Goal: Information Seeking & Learning: Find specific fact

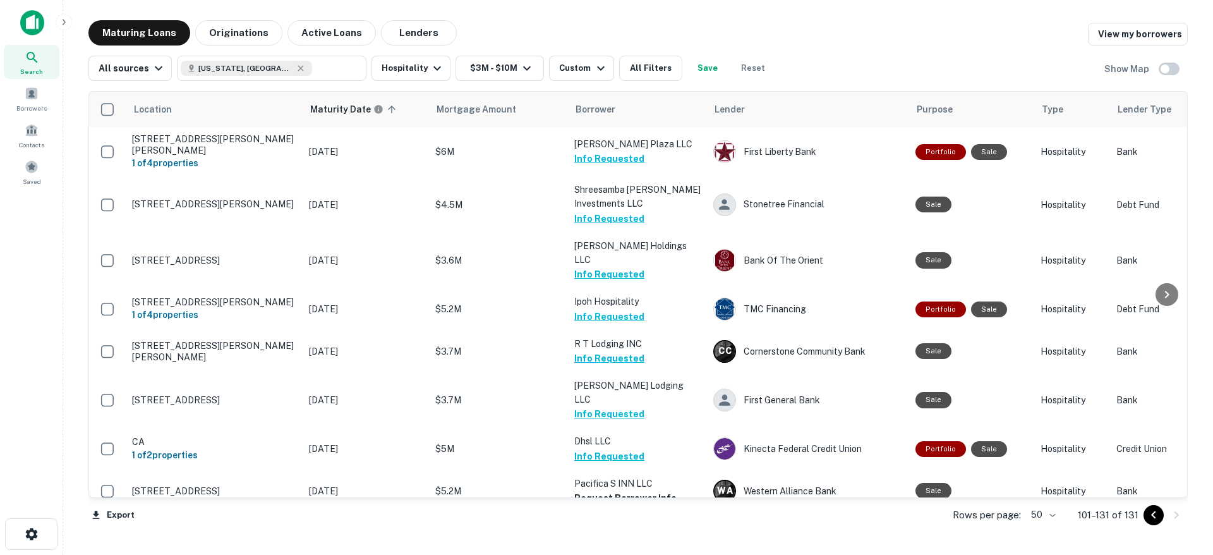
scroll to position [0, 3]
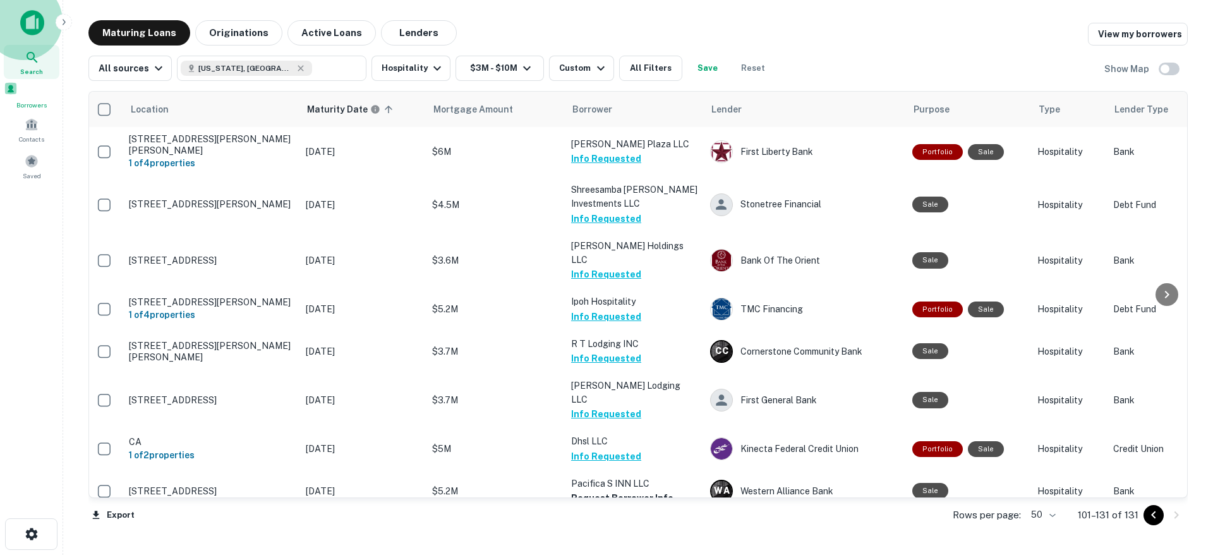
click at [27, 102] on span "Borrowers" at bounding box center [32, 105] width 56 height 10
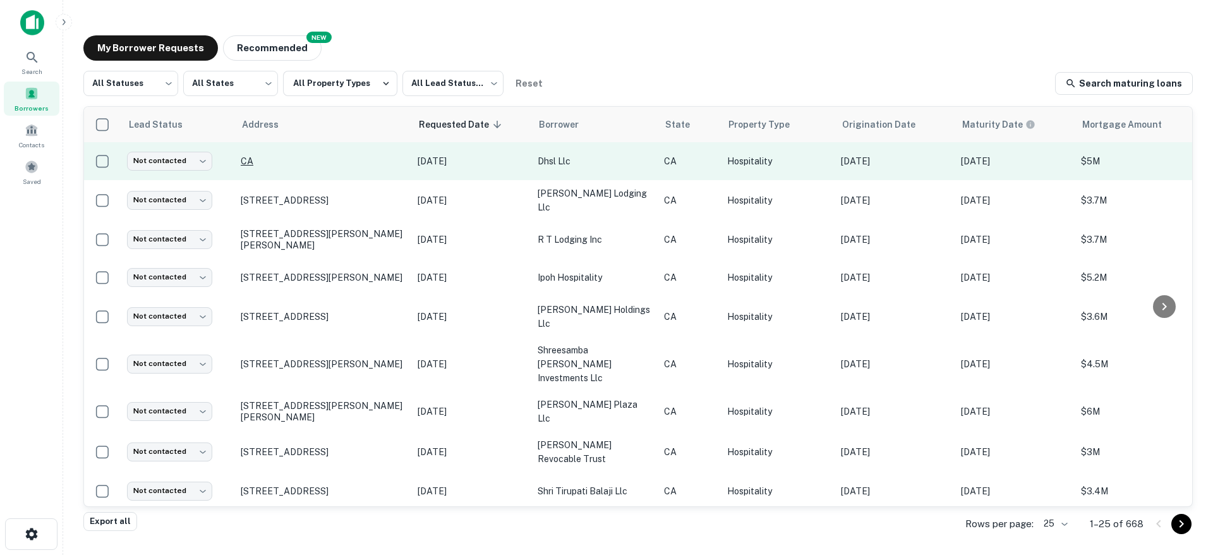
click at [251, 162] on p "CA" at bounding box center [323, 160] width 164 height 11
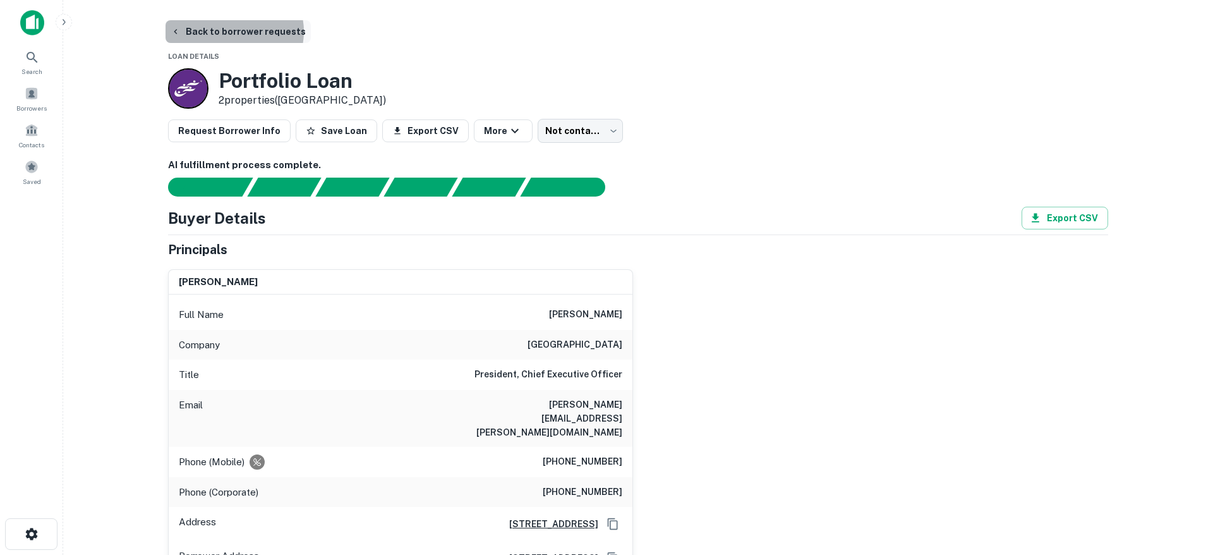
click at [234, 32] on button "Back to borrower requests" at bounding box center [238, 31] width 145 height 23
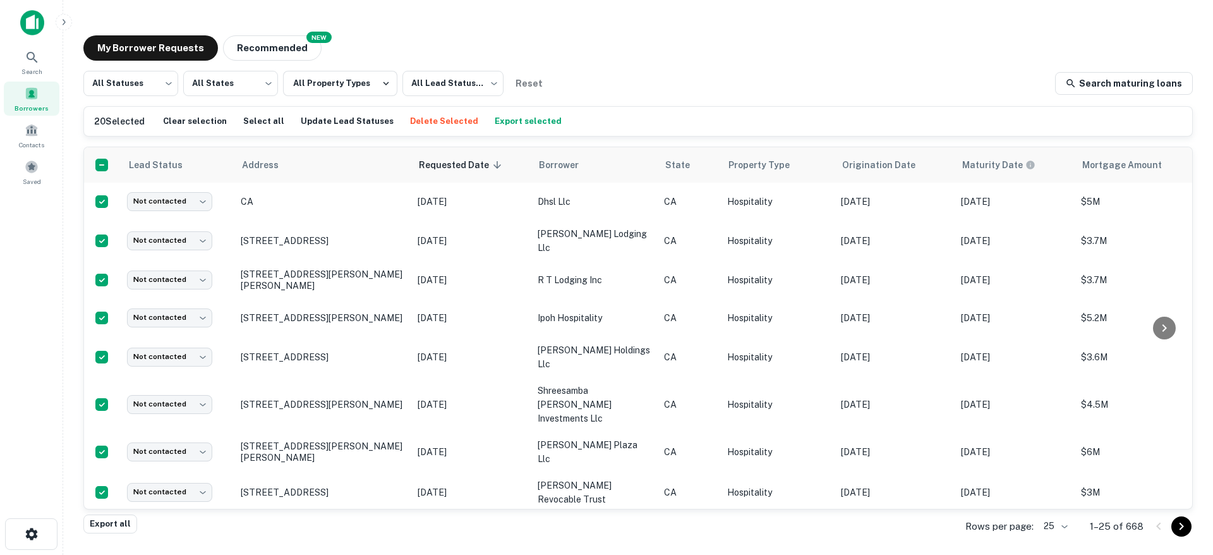
click at [529, 122] on button "Export selected" at bounding box center [528, 121] width 73 height 19
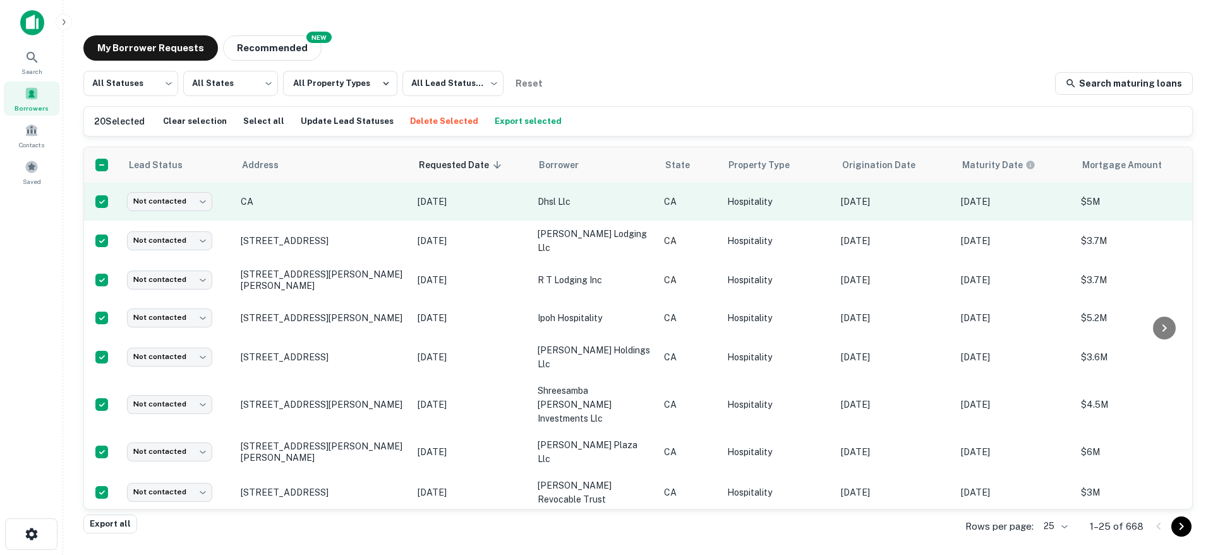
click at [317, 209] on td "CA" at bounding box center [322, 202] width 177 height 38
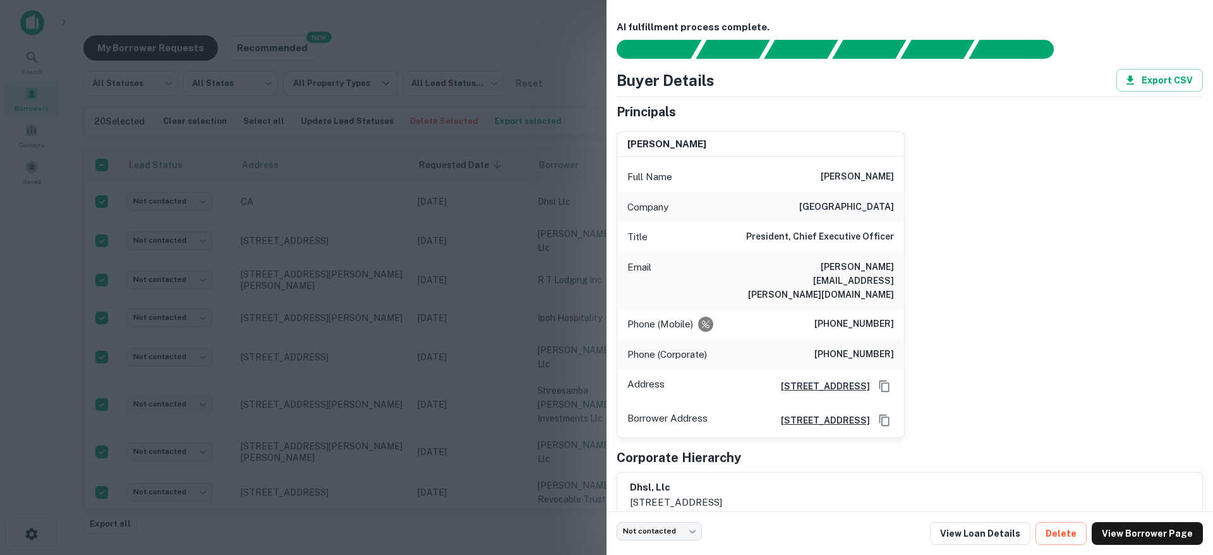
scroll to position [23, 0]
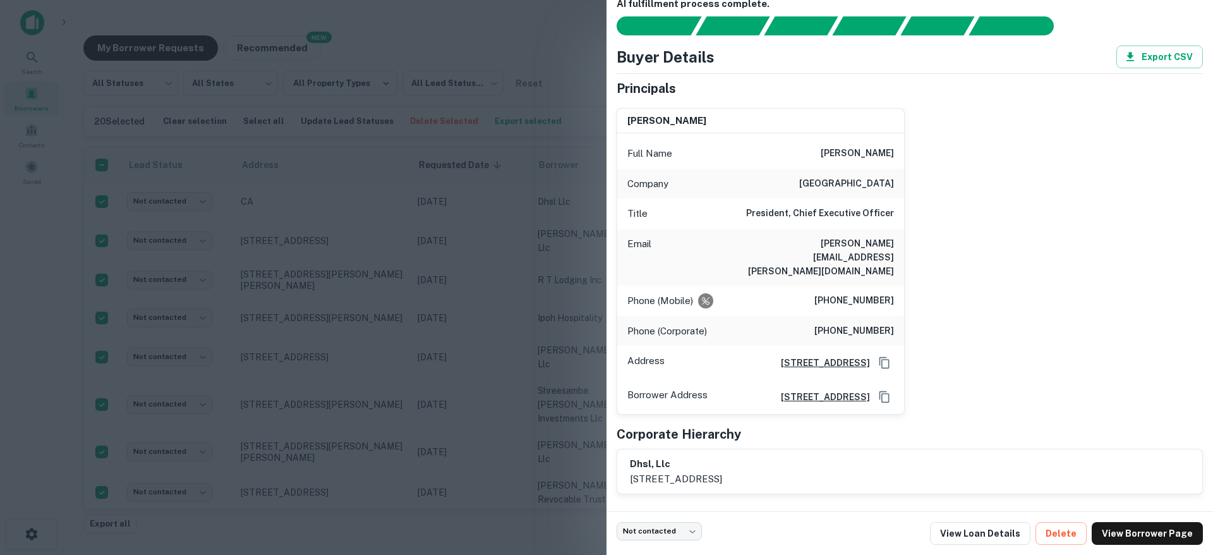
click at [410, 201] on div at bounding box center [606, 277] width 1213 height 555
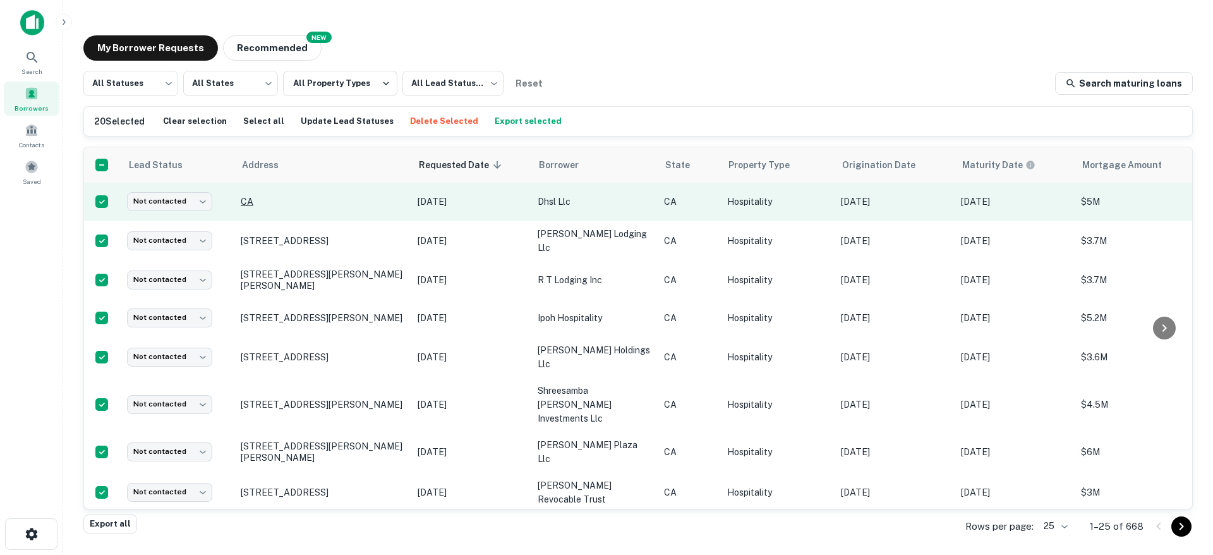
click at [245, 202] on p "CA" at bounding box center [323, 201] width 164 height 11
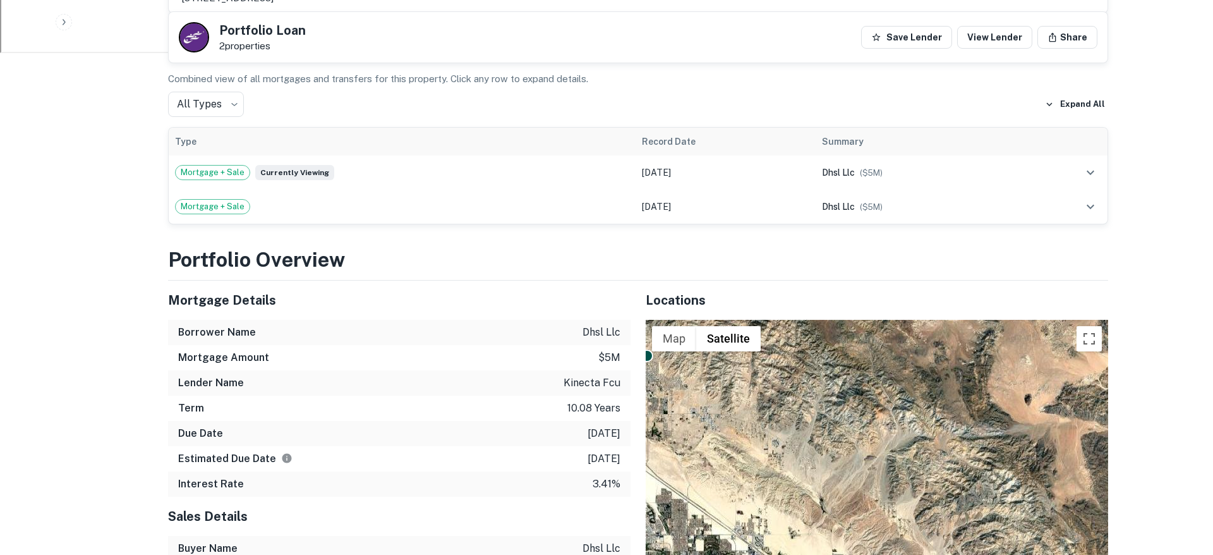
scroll to position [834, 0]
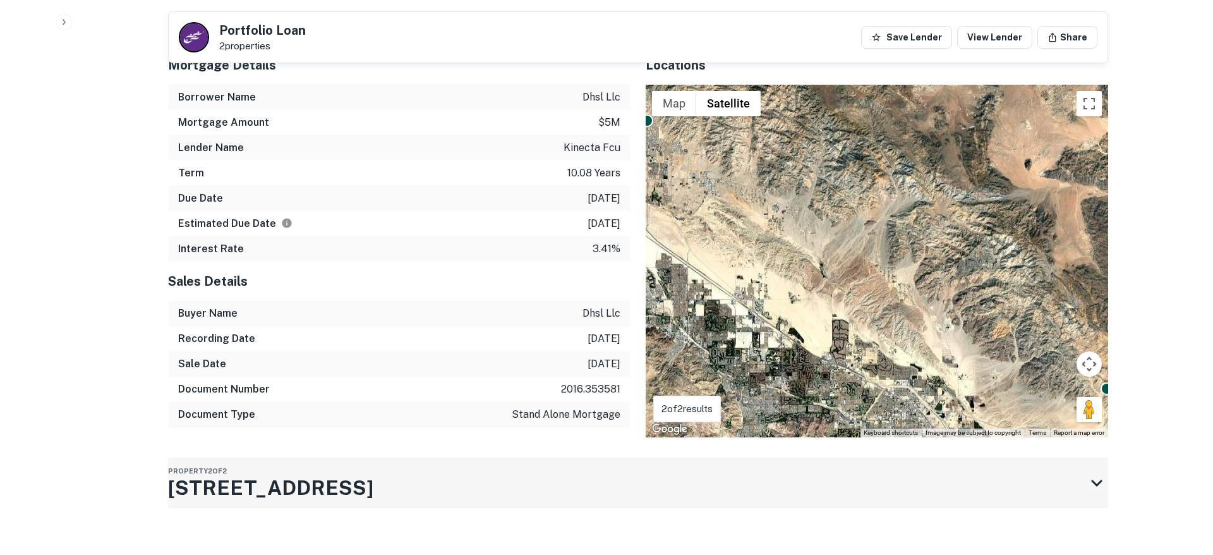
click at [589, 473] on div "Property 2 of 2 [STREET_ADDRESS]" at bounding box center [626, 482] width 917 height 51
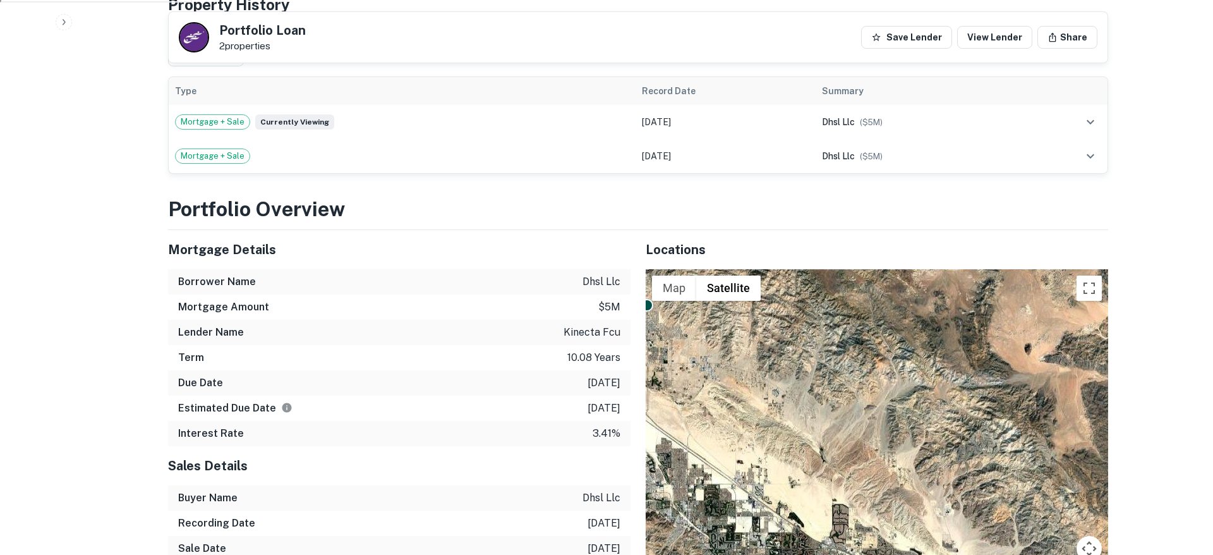
scroll to position [622, 0]
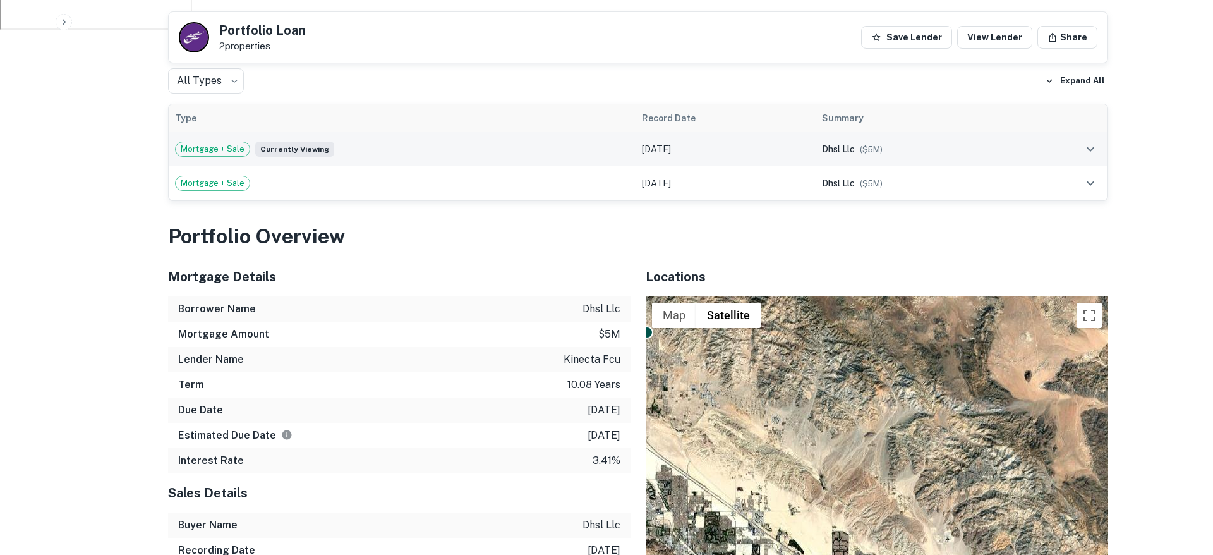
click at [1093, 142] on icon "expand row" at bounding box center [1090, 149] width 15 height 15
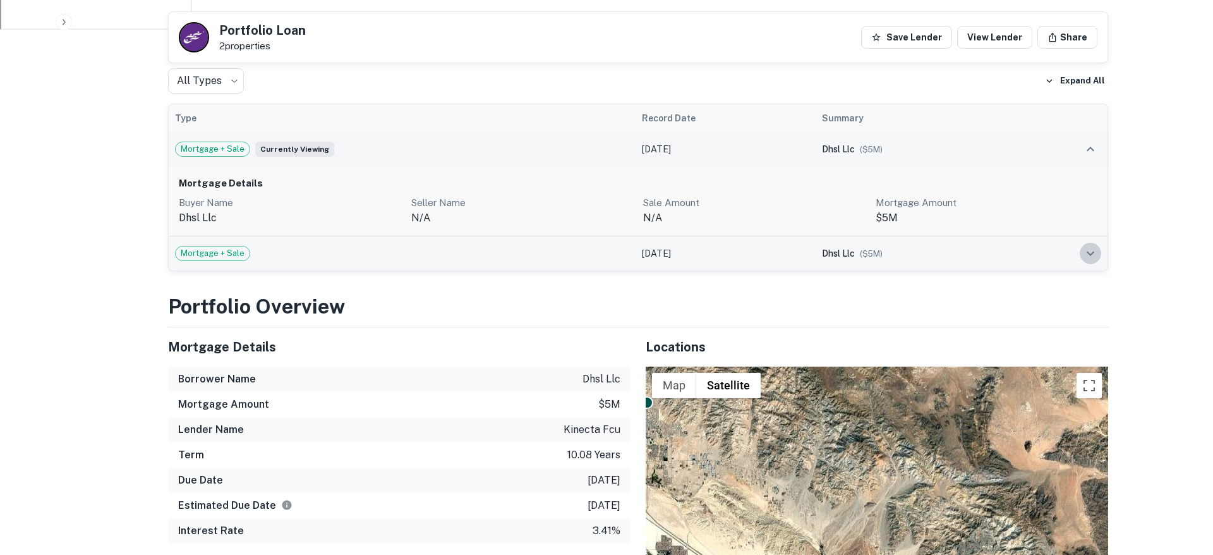
click at [1085, 246] on icon "expand row" at bounding box center [1090, 253] width 15 height 15
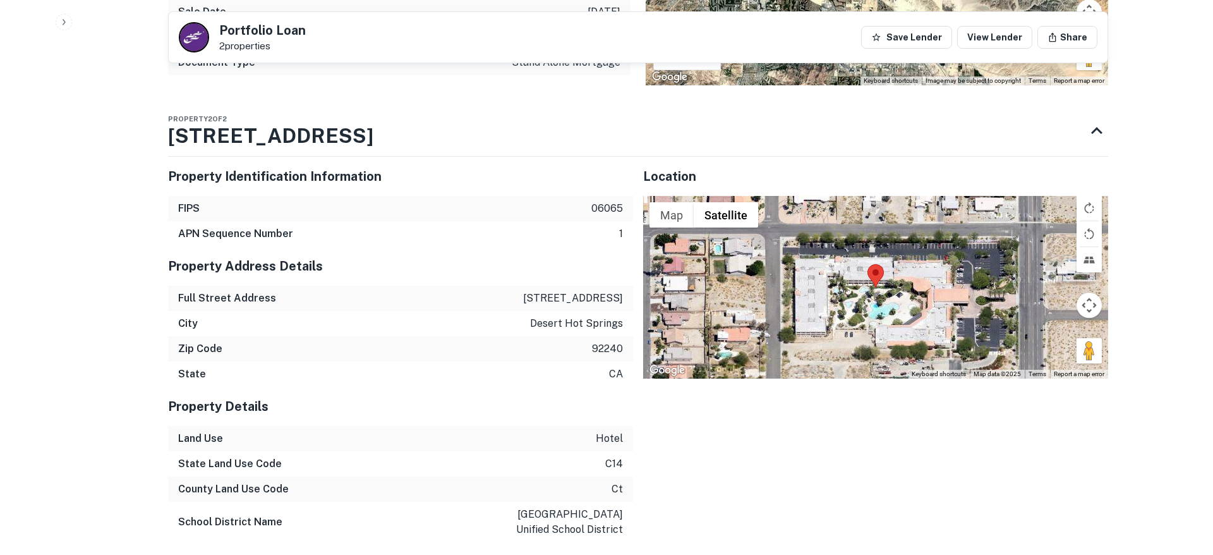
scroll to position [1340, 0]
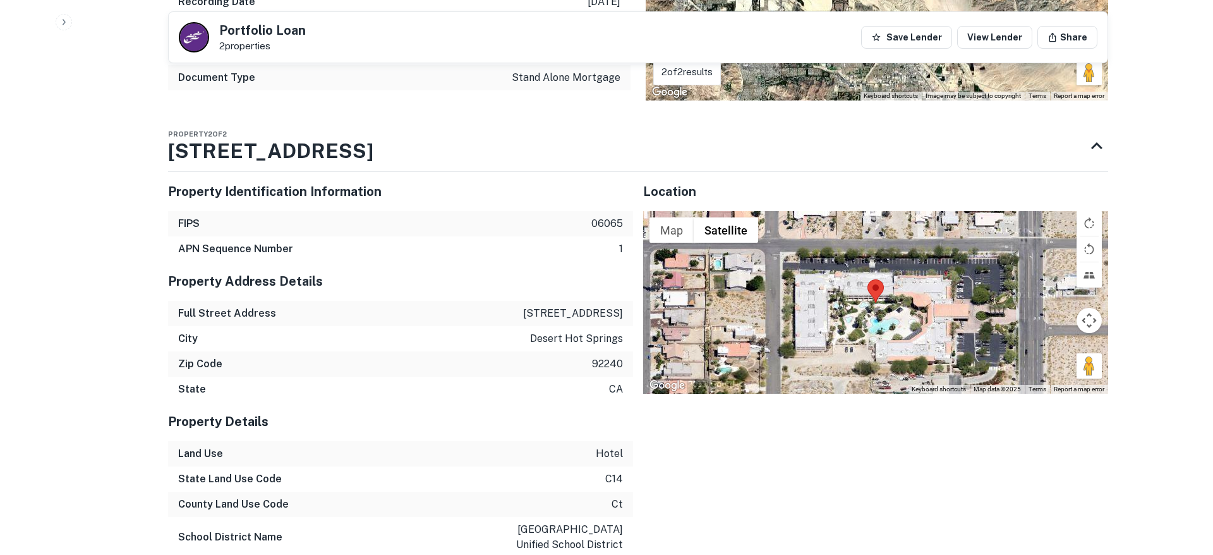
click at [566, 306] on p "[STREET_ADDRESS]" at bounding box center [573, 313] width 100 height 15
copy p "[STREET_ADDRESS]"
click at [578, 331] on p "desert hot springs" at bounding box center [576, 338] width 93 height 15
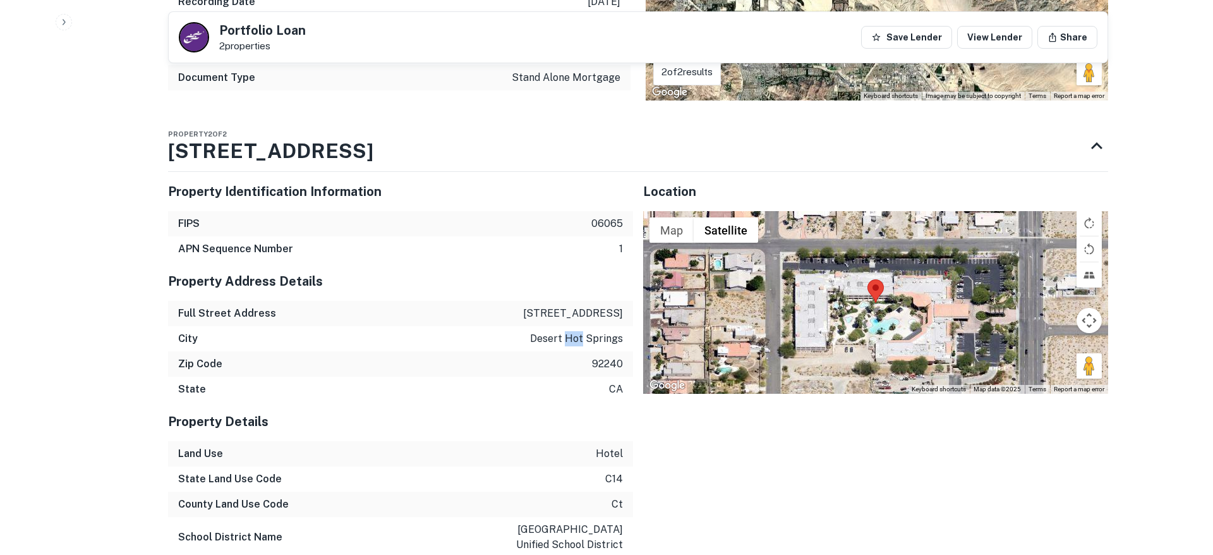
click at [578, 331] on p "desert hot springs" at bounding box center [576, 338] width 93 height 15
copy p "desert hot springs"
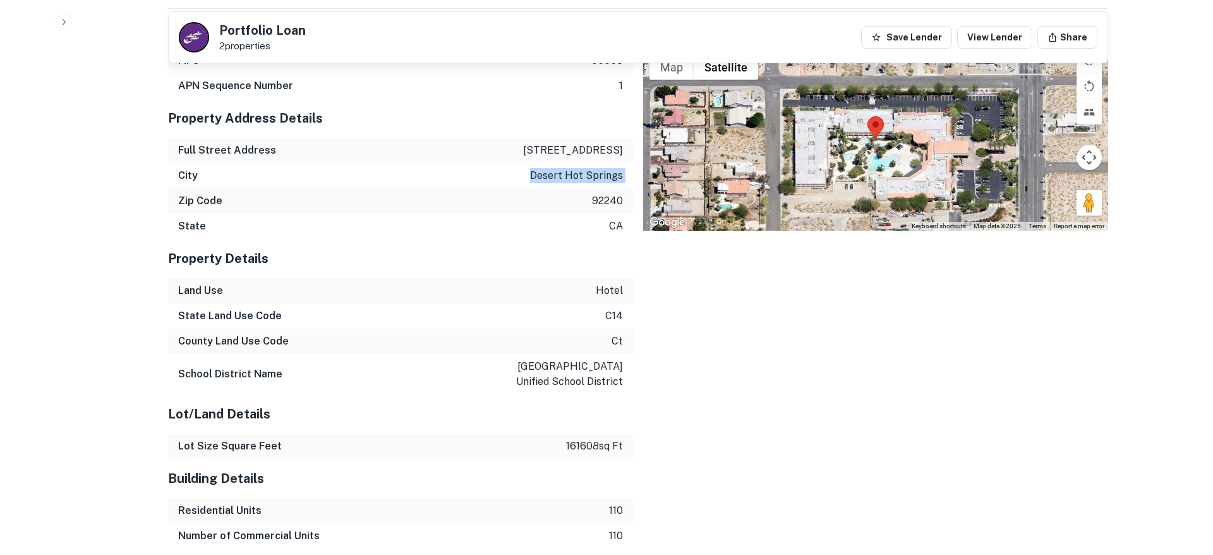
scroll to position [1502, 0]
click at [688, 378] on div "Location ← Move left → Move right ↑ Move up ↓ Move down + Zoom in - Zoom out Ho…" at bounding box center [870, 318] width 475 height 639
click at [823, 370] on div "Location ← Move left → Move right ↑ Move up ↓ Move down + Zoom in - Zoom out Ho…" at bounding box center [870, 318] width 475 height 639
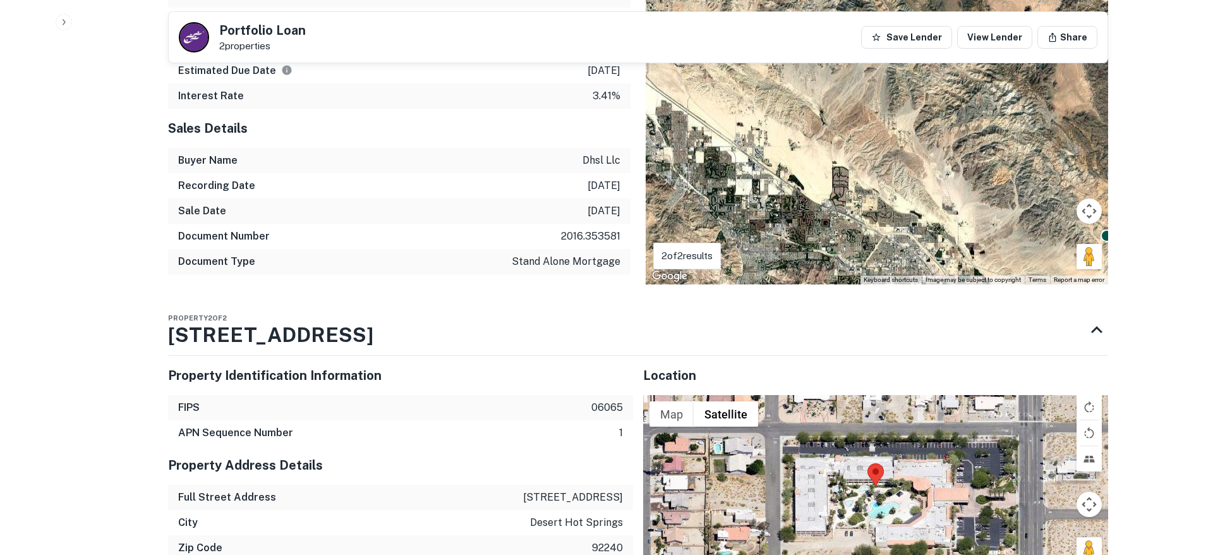
scroll to position [1045, 0]
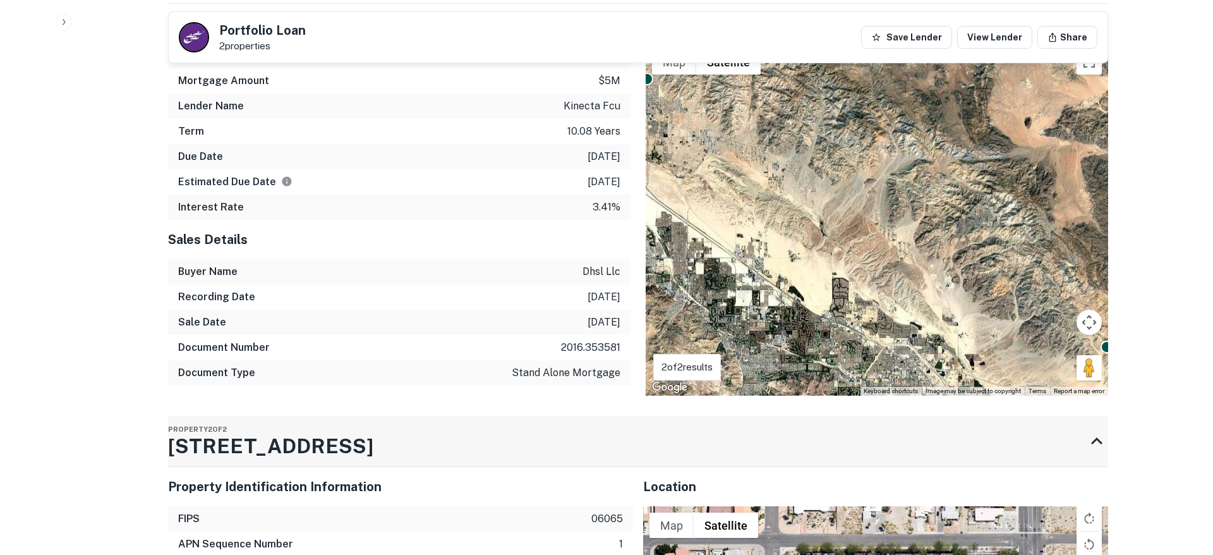
click at [1103, 430] on icon at bounding box center [1096, 441] width 23 height 23
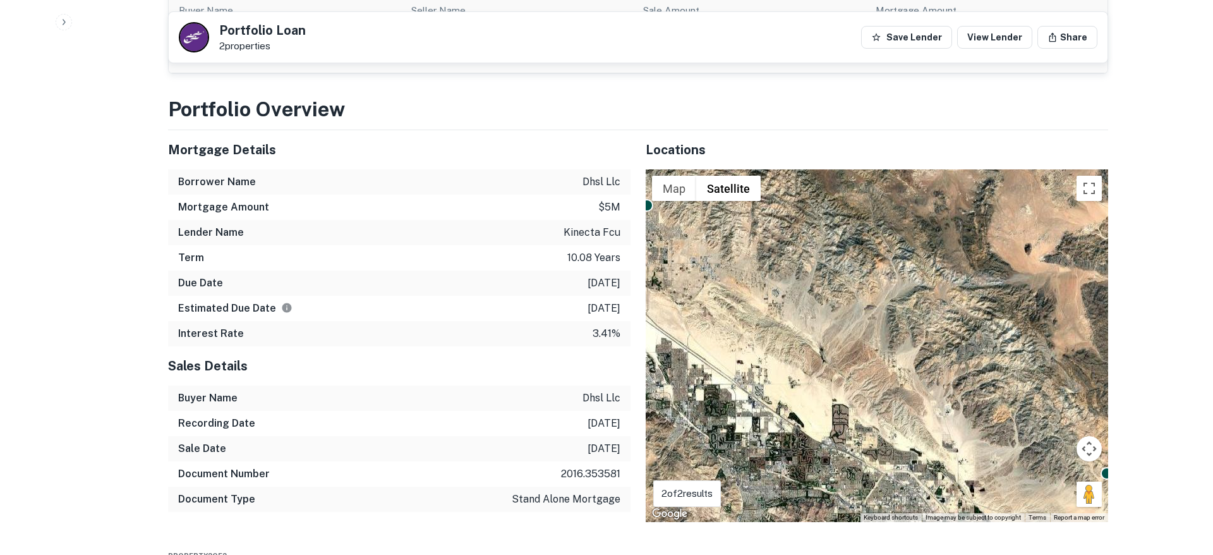
scroll to position [881, 0]
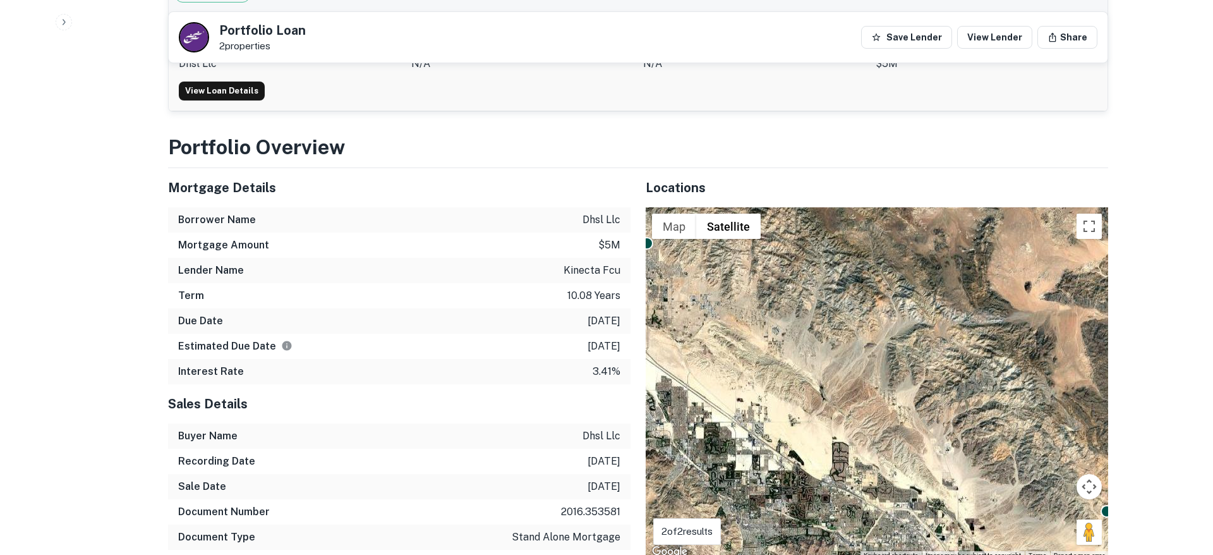
drag, startPoint x: 766, startPoint y: 130, endPoint x: 723, endPoint y: 133, distance: 43.7
click at [765, 132] on h3 "Portfolio Overview" at bounding box center [638, 147] width 940 height 30
drag, startPoint x: 1168, startPoint y: 296, endPoint x: 1020, endPoint y: 335, distance: 152.8
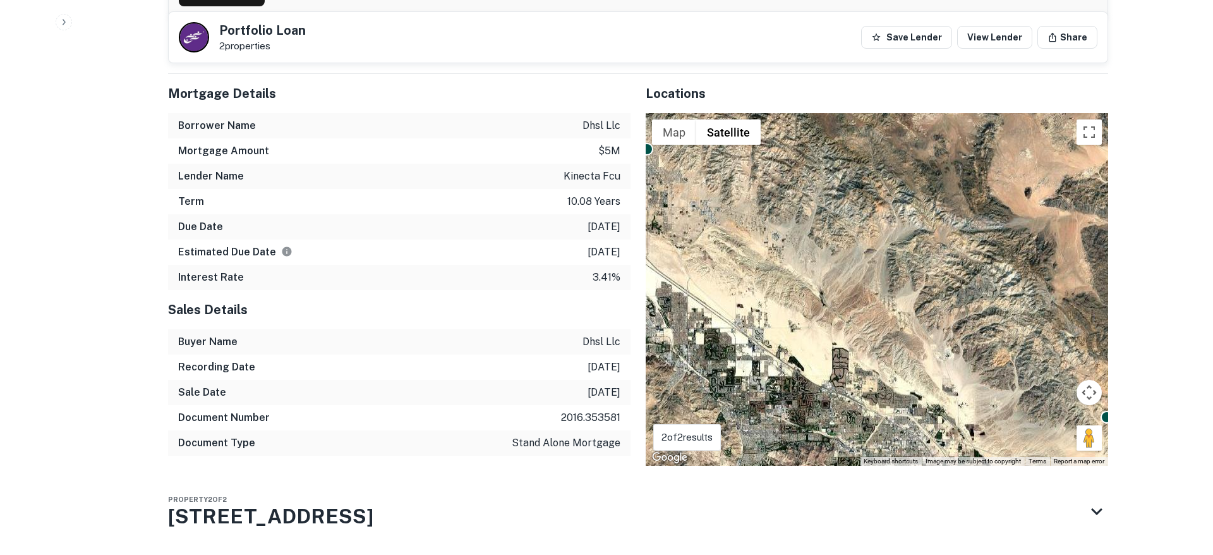
scroll to position [973, 0]
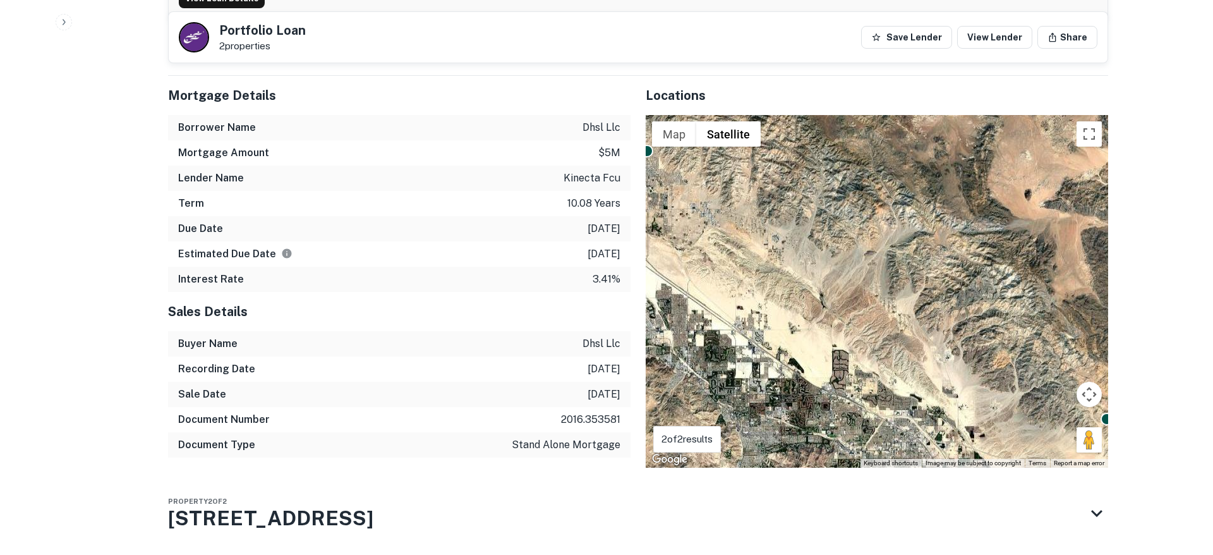
drag, startPoint x: 382, startPoint y: 268, endPoint x: 396, endPoint y: 275, distance: 15.5
click at [382, 268] on div "Interest Rate 3.41%" at bounding box center [399, 279] width 462 height 25
click at [508, 191] on div "Term 10.08 years" at bounding box center [399, 203] width 462 height 25
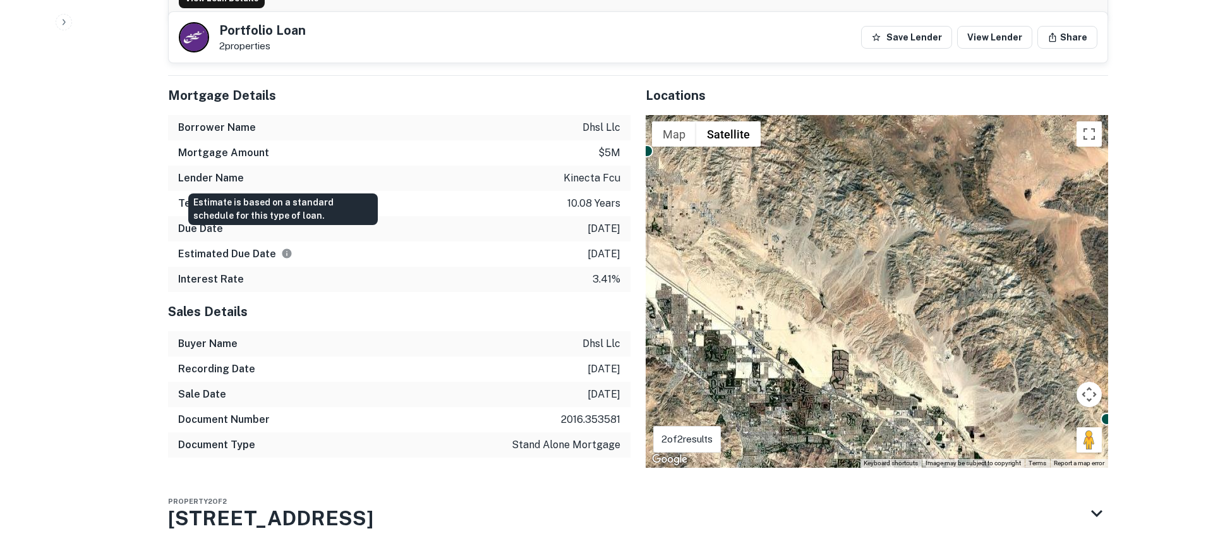
click at [282, 249] on icon "Estimate is based on a standard schedule for this type of loan." at bounding box center [286, 253] width 9 height 9
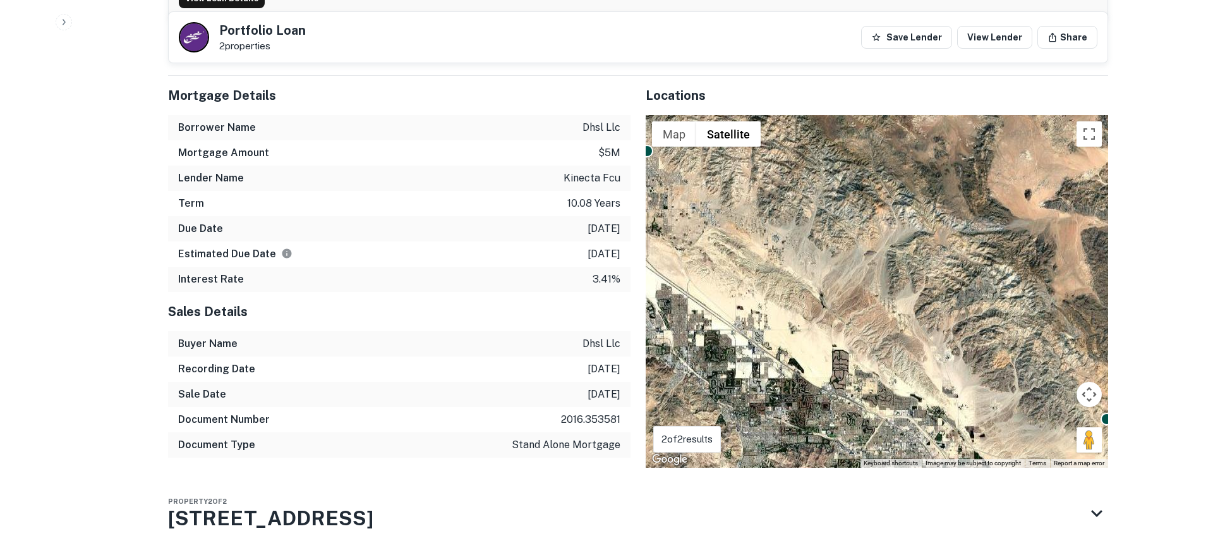
click at [341, 267] on div "Interest Rate 3.41%" at bounding box center [399, 279] width 462 height 25
